Goal: Task Accomplishment & Management: Use online tool/utility

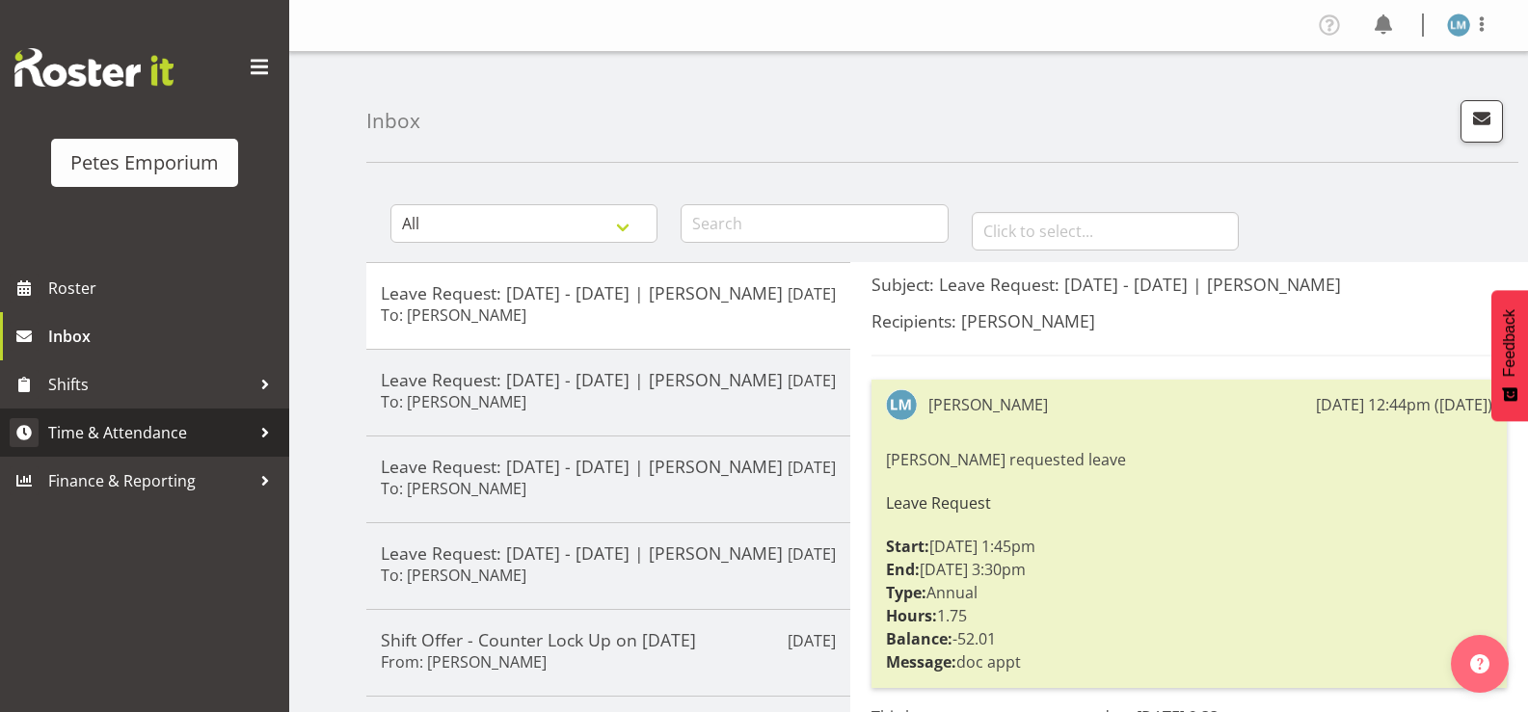
click at [150, 429] on span "Time & Attendance" at bounding box center [149, 432] width 202 height 29
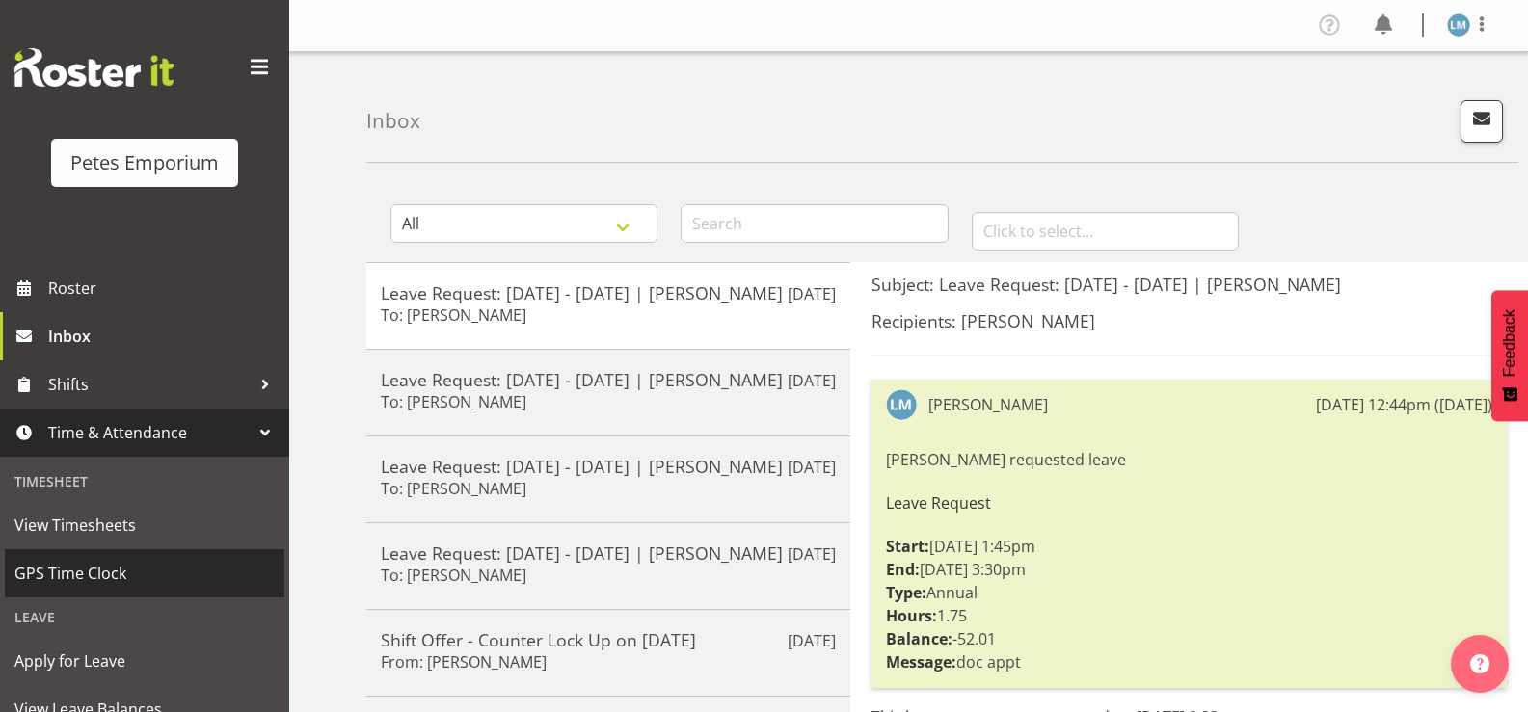
click at [141, 574] on span "GPS Time Clock" at bounding box center [144, 573] width 260 height 29
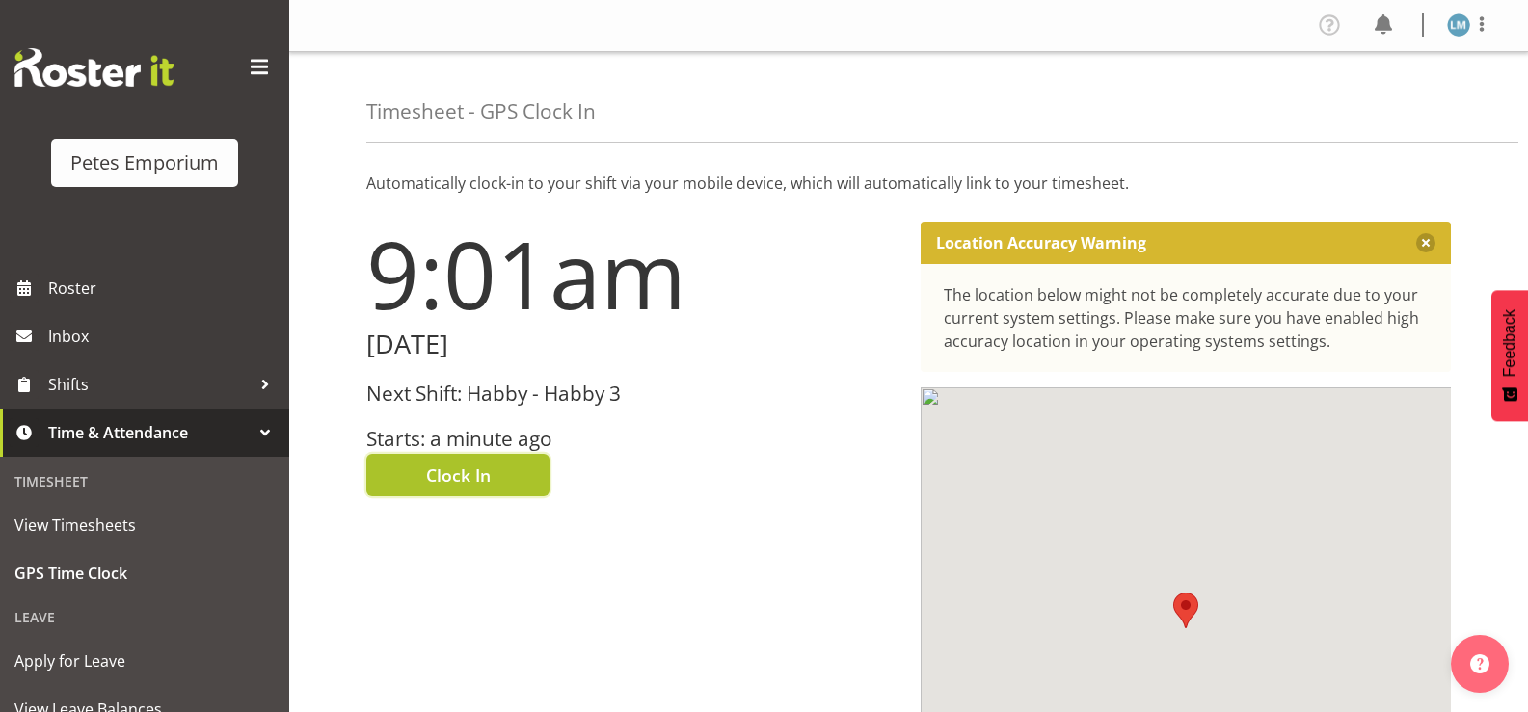
click at [454, 471] on span "Clock In" at bounding box center [458, 475] width 65 height 25
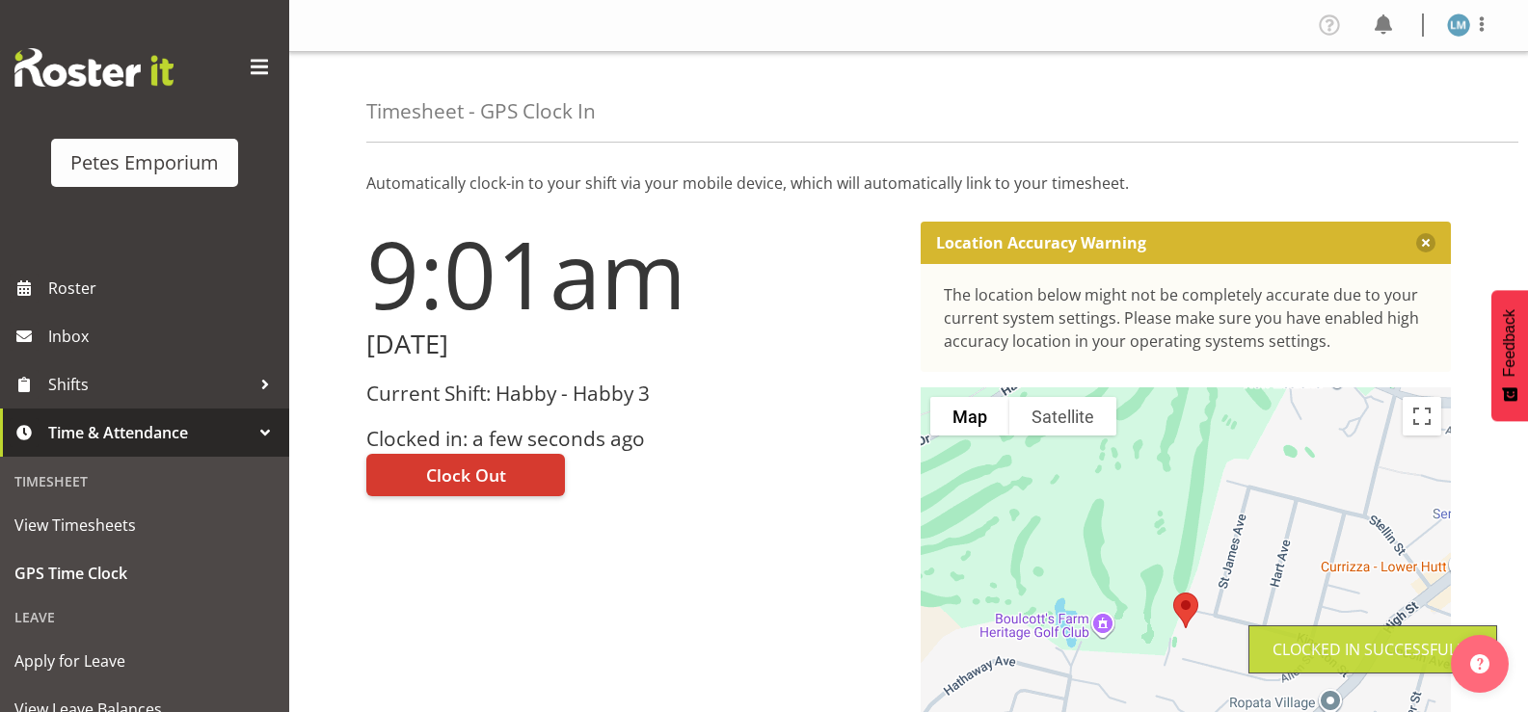
click at [1455, 28] on img at bounding box center [1458, 24] width 23 height 23
click at [1377, 109] on link "Log Out" at bounding box center [1400, 101] width 185 height 35
